Goal: Transaction & Acquisition: Download file/media

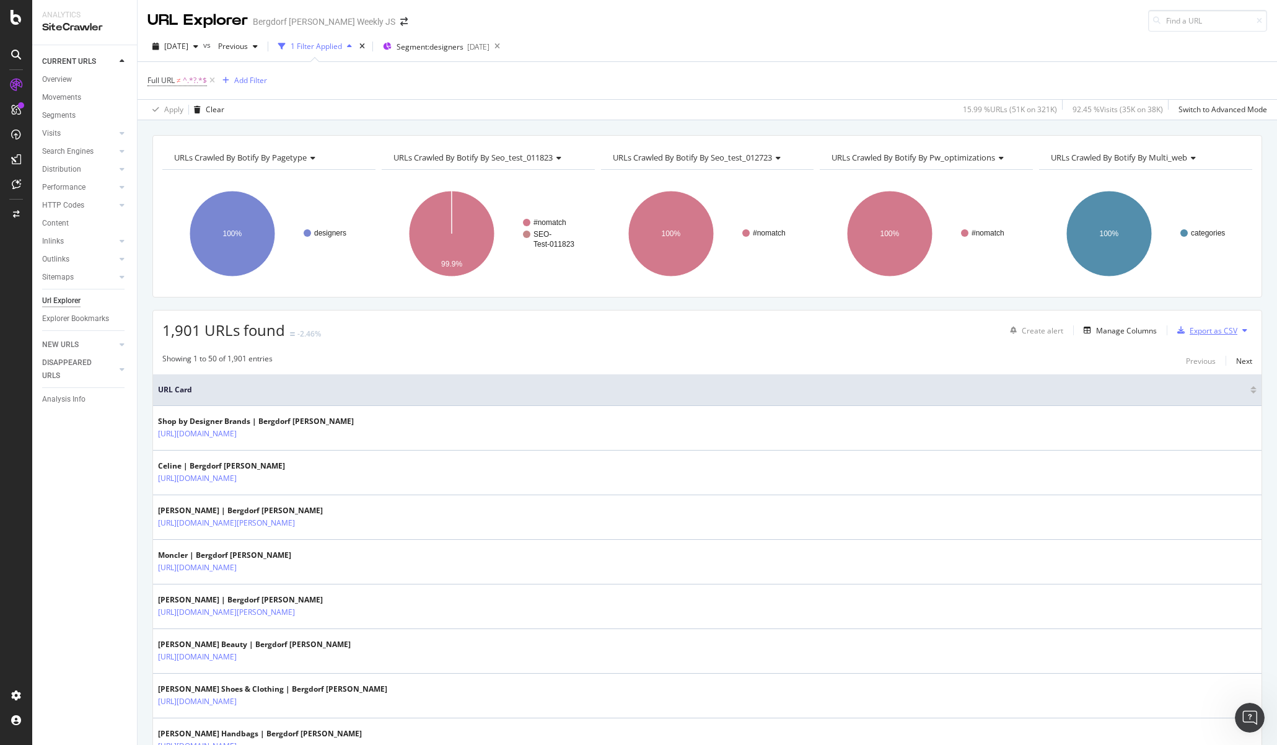
click at [1204, 331] on div "Export as CSV" at bounding box center [1214, 330] width 48 height 11
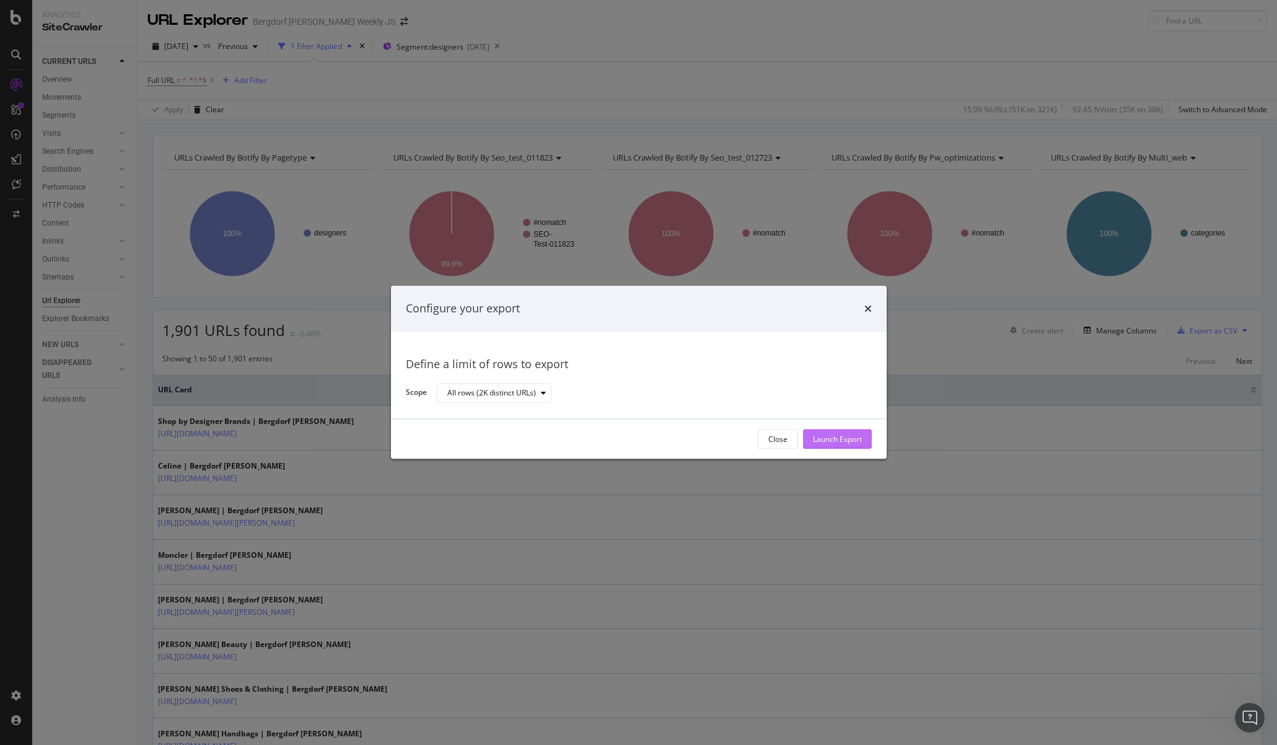
click at [853, 440] on div "Launch Export" at bounding box center [837, 439] width 49 height 11
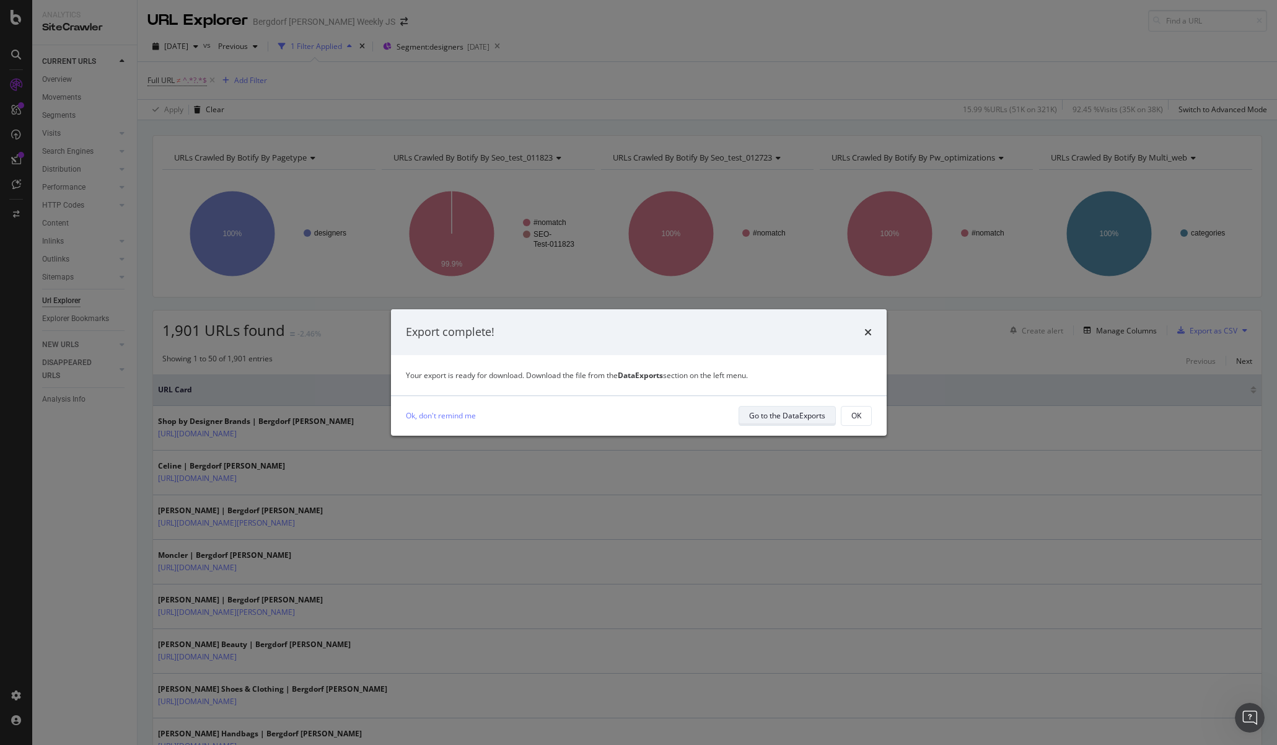
click at [793, 410] on div "Go to the DataExports" at bounding box center [787, 415] width 76 height 11
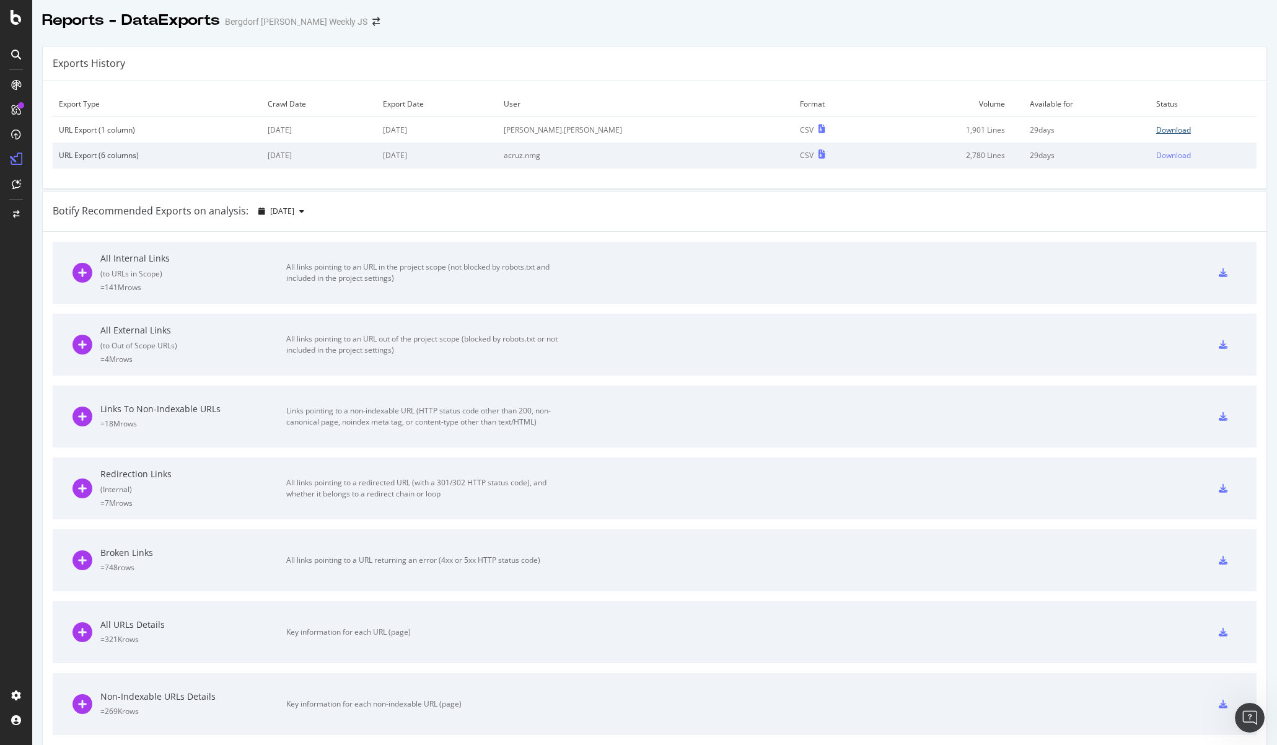
scroll to position [15, 0]
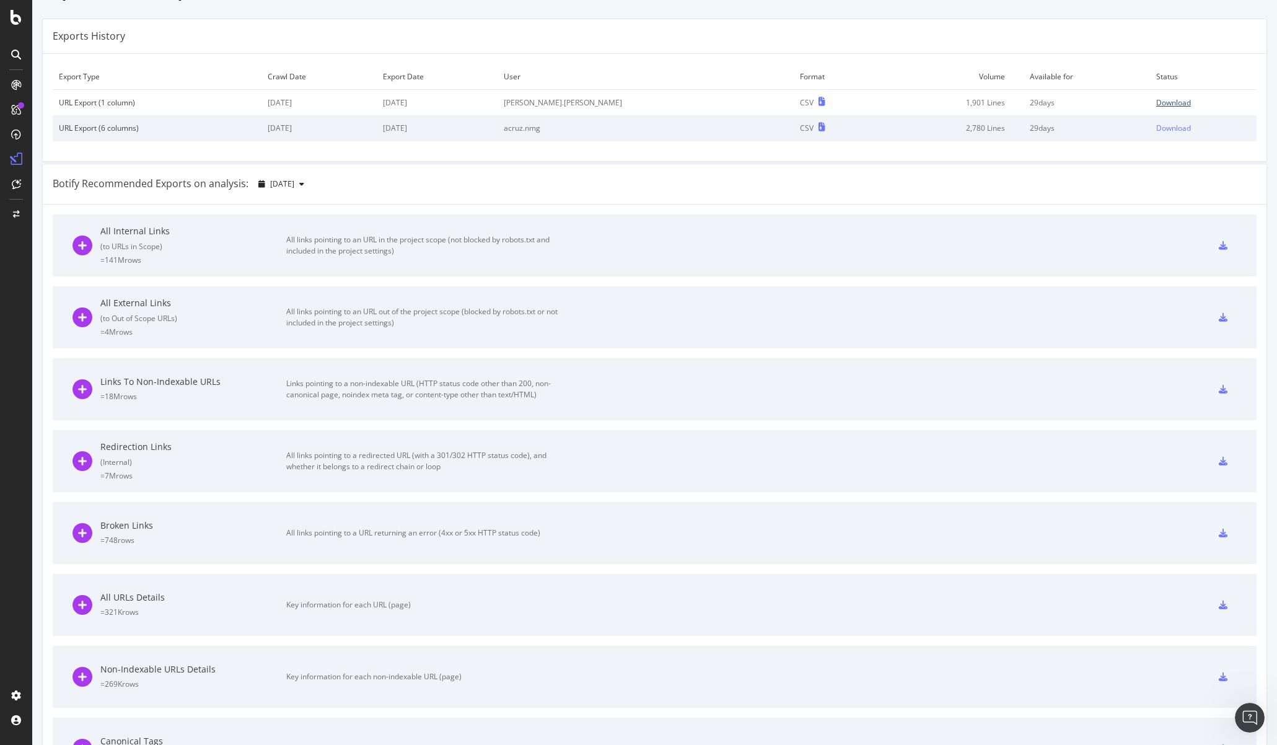
click at [1163, 103] on div "Download" at bounding box center [1174, 102] width 35 height 11
